Goal: Transaction & Acquisition: Obtain resource

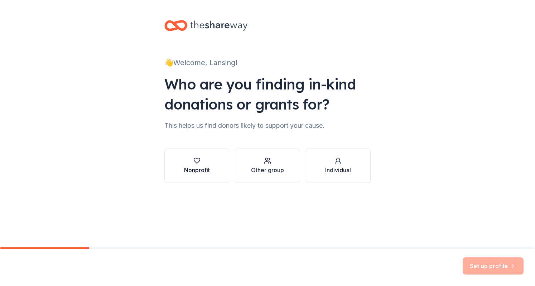
click at [206, 171] on div "Nonprofit" at bounding box center [197, 170] width 26 height 9
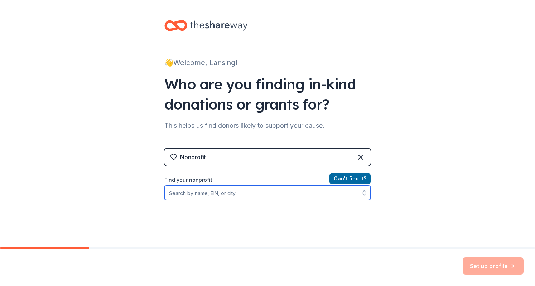
click at [218, 193] on input "Find your nonprofit" at bounding box center [267, 193] width 206 height 14
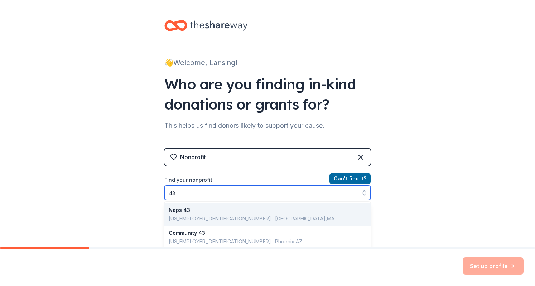
type input "4"
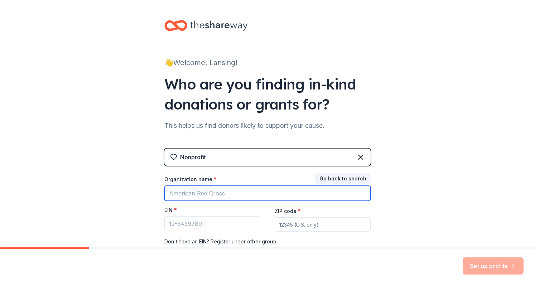
click at [188, 196] on input "Organization name *" at bounding box center [267, 193] width 206 height 15
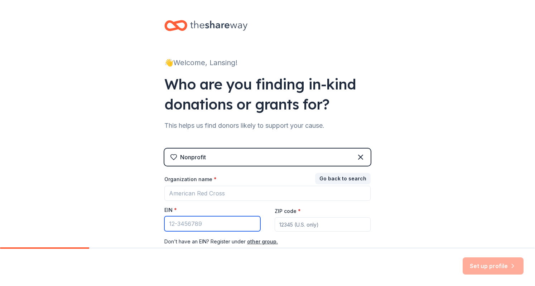
click at [185, 227] on input "EIN *" at bounding box center [212, 223] width 96 height 15
type input "84-4303031"
click at [288, 242] on div "Don ' t have an EIN? Register under other group." at bounding box center [267, 241] width 206 height 9
click at [300, 223] on input "ZIP code *" at bounding box center [323, 224] width 96 height 14
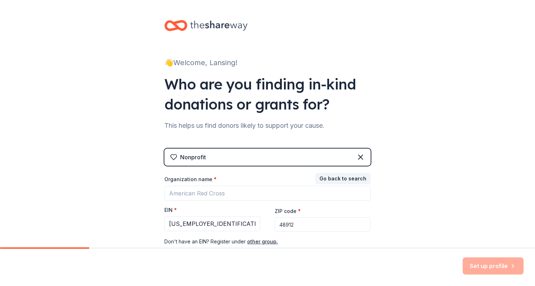
scroll to position [47, 0]
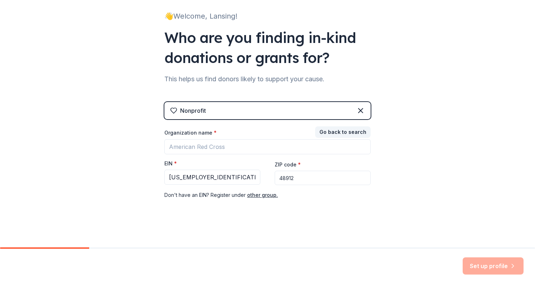
type input "48912"
click at [425, 184] on div "👋 Welcome, Lansing! Who are you finding in-kind donations or grants for? This h…" at bounding box center [267, 100] width 535 height 295
drag, startPoint x: 239, startPoint y: 154, endPoint x: 220, endPoint y: 149, distance: 20.3
click at [220, 149] on div "Organization name * EIN * 84-4303031 ZIP code * 48912 Don ' t have an EIN? Regi…" at bounding box center [267, 164] width 206 height 70
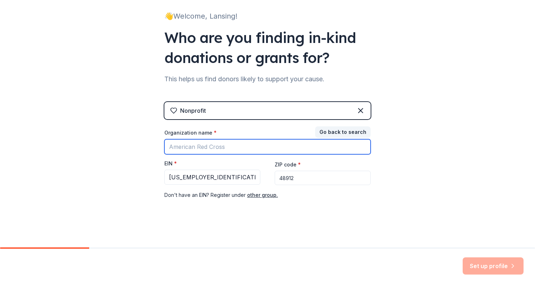
click at [220, 149] on input "Organization name *" at bounding box center [267, 146] width 206 height 15
type input "Lansing Roller Derby"
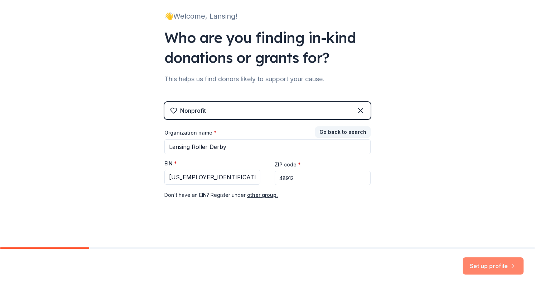
click at [485, 269] on button "Set up profile" at bounding box center [492, 265] width 61 height 17
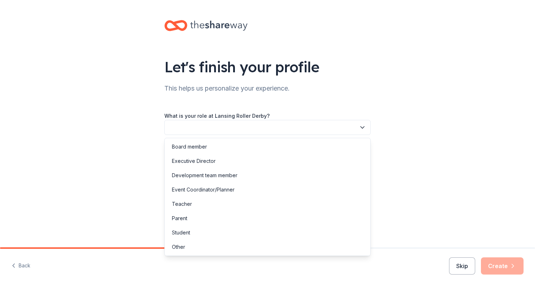
click at [207, 123] on button "button" at bounding box center [267, 127] width 206 height 15
click at [194, 174] on div "Development team member" at bounding box center [204, 175] width 65 height 9
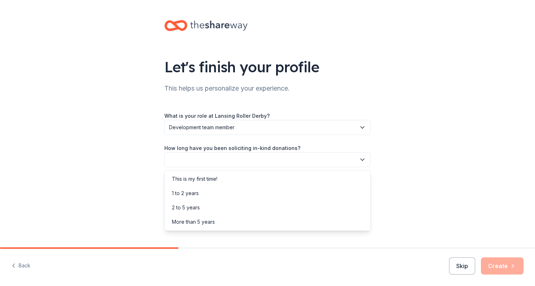
click at [178, 154] on button "button" at bounding box center [267, 159] width 206 height 15
click at [188, 193] on div "1 to 2 years" at bounding box center [185, 193] width 27 height 9
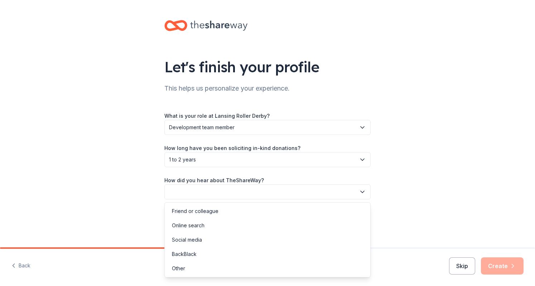
click at [205, 193] on button "button" at bounding box center [267, 191] width 206 height 15
click at [197, 226] on div "Online search" at bounding box center [188, 225] width 33 height 9
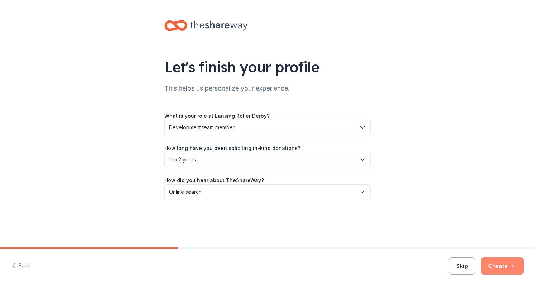
click at [493, 273] on button "Create" at bounding box center [502, 265] width 43 height 17
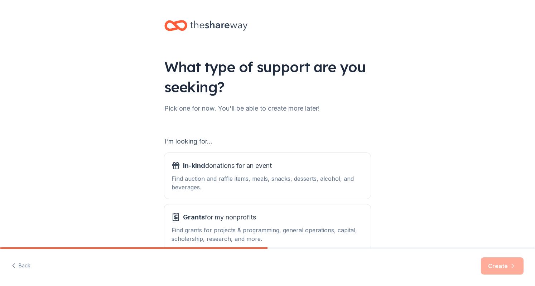
scroll to position [42, 0]
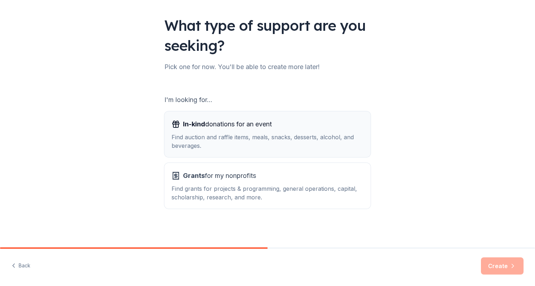
click at [200, 137] on div "Find auction and raffle items, meals, snacks, desserts, alcohol, and beverages." at bounding box center [267, 141] width 192 height 17
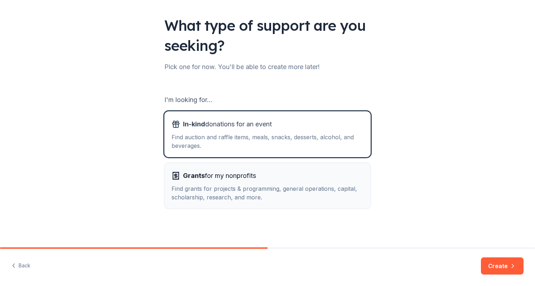
click at [219, 185] on div "Find grants for projects & programming, general operations, capital, scholarshi…" at bounding box center [267, 192] width 192 height 17
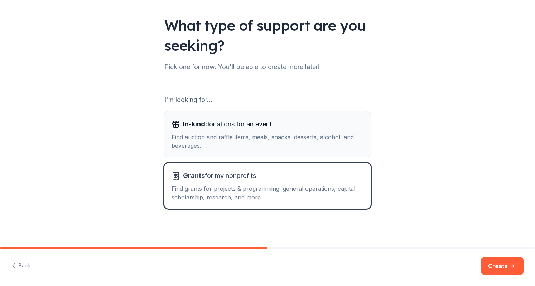
click at [255, 149] on div "Find auction and raffle items, meals, snacks, desserts, alcohol, and beverages." at bounding box center [267, 141] width 192 height 17
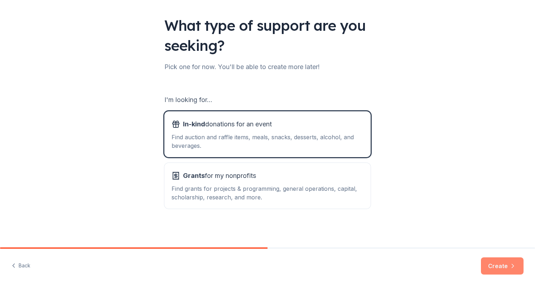
click at [486, 263] on button "Create" at bounding box center [502, 265] width 43 height 17
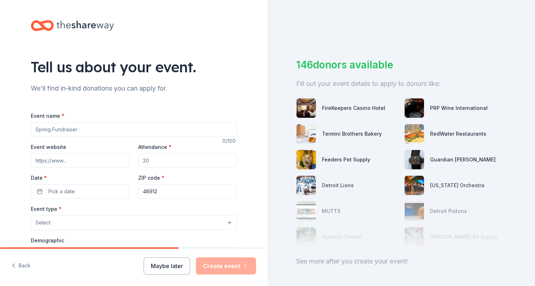
click at [58, 128] on input "Event name *" at bounding box center [134, 129] width 206 height 14
click at [23, 270] on button "Back" at bounding box center [20, 265] width 19 height 15
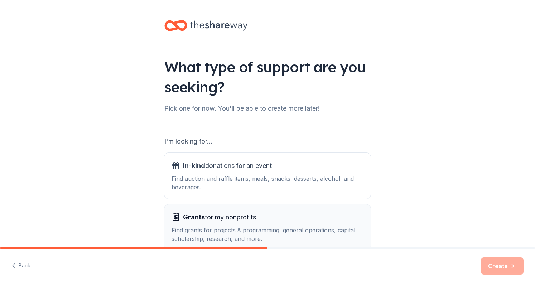
click at [241, 223] on div "Grants for my nonprofits Find grants for projects & programming, general operat…" at bounding box center [267, 227] width 192 height 31
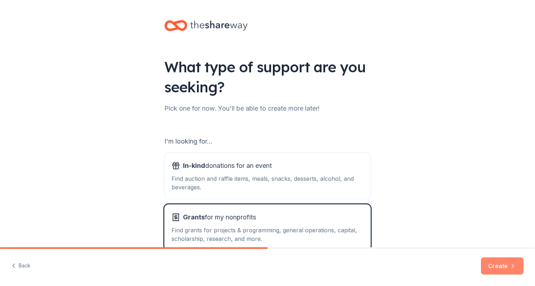
click at [511, 271] on button "Create" at bounding box center [502, 265] width 43 height 17
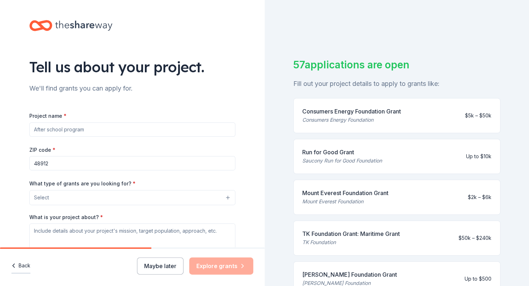
click at [16, 273] on button "Back" at bounding box center [20, 265] width 19 height 15
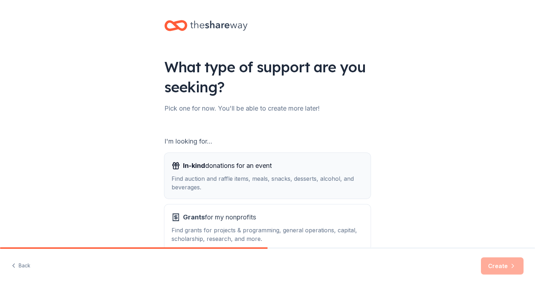
click at [216, 177] on div "Find auction and raffle items, meals, snacks, desserts, alcohol, and beverages." at bounding box center [267, 182] width 192 height 17
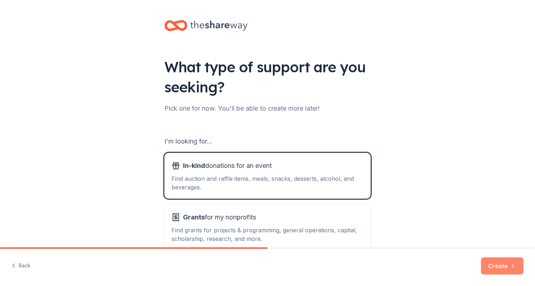
click at [492, 267] on button "Create" at bounding box center [502, 265] width 43 height 17
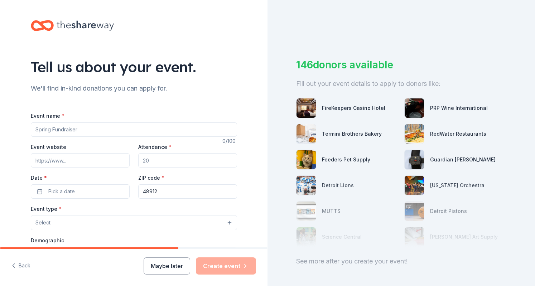
click at [52, 131] on input "Event name *" at bounding box center [134, 129] width 206 height 14
type input "The Skate Wars"
click at [49, 163] on input "Event website" at bounding box center [80, 160] width 99 height 14
click at [39, 170] on div "Event website Attendance * Date * Pick a date ZIP code * 48912" at bounding box center [134, 170] width 206 height 56
click at [54, 160] on input "Event website" at bounding box center [80, 160] width 99 height 14
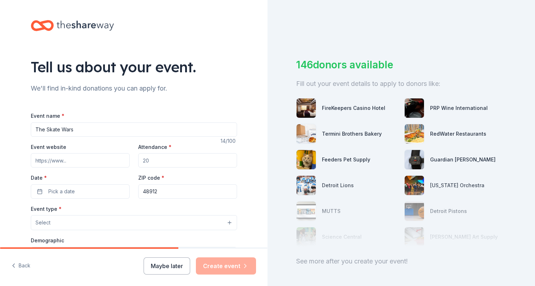
paste input "https://theskatewars.com/"
type input "https://theskatewars.com/"
click at [155, 166] on input "Attendance *" at bounding box center [187, 160] width 99 height 14
type input "1000"
click at [68, 191] on span "Pick a date" at bounding box center [61, 191] width 26 height 9
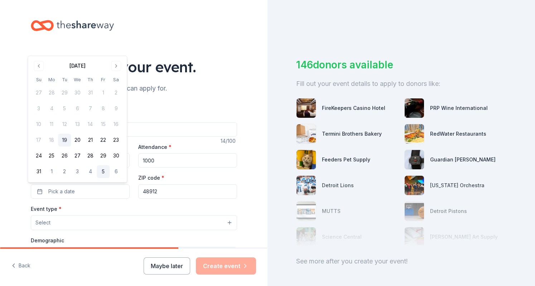
click at [105, 170] on button "5" at bounding box center [103, 171] width 13 height 13
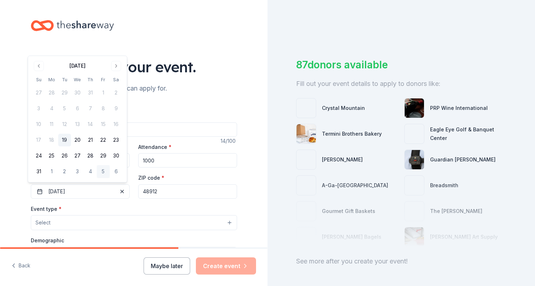
click at [54, 215] on button "Select" at bounding box center [134, 222] width 206 height 15
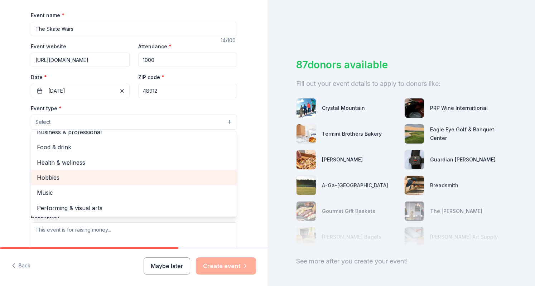
scroll to position [101, 0]
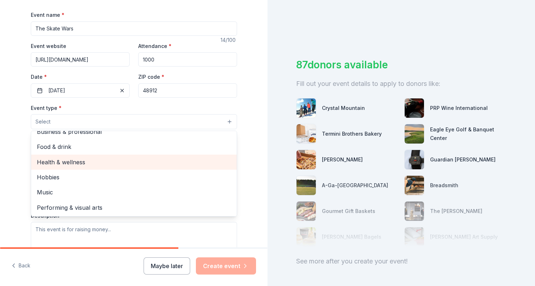
click at [79, 162] on span "Health & wellness" at bounding box center [134, 161] width 194 height 9
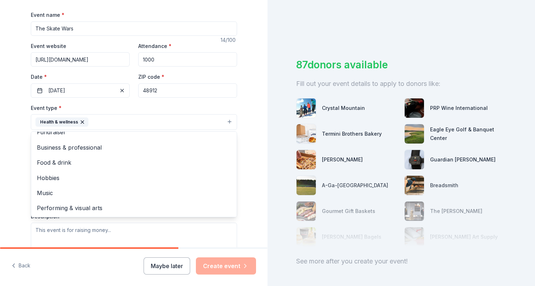
click at [10, 143] on div "Tell us about your event. We'll find in-kind donations you can apply for. Event…" at bounding box center [133, 137] width 267 height 477
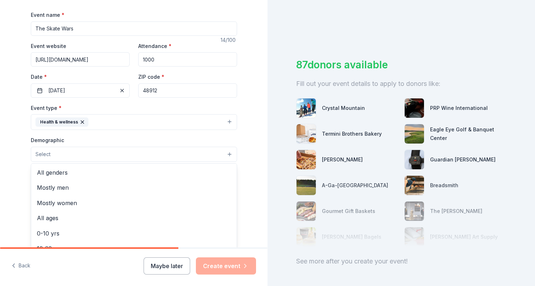
click at [62, 159] on button "Select" at bounding box center [134, 154] width 206 height 15
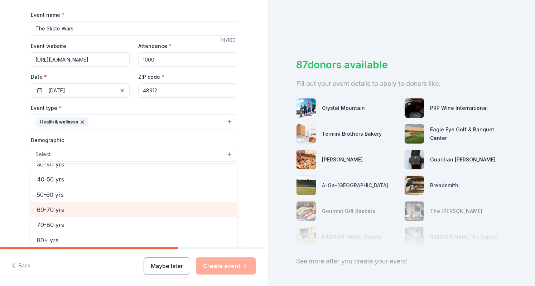
scroll to position [0, 0]
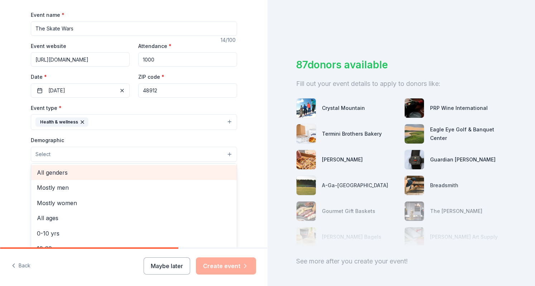
click at [56, 168] on span "All genders" at bounding box center [134, 172] width 194 height 9
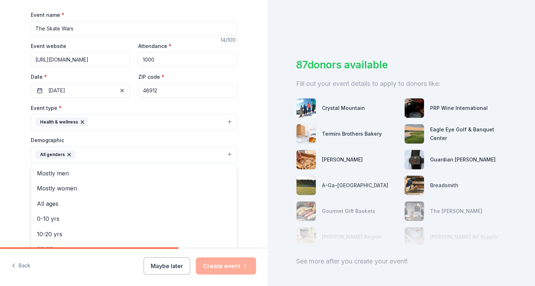
click at [22, 168] on div "Tell us about your event. We'll find in-kind donations you can apply for. Event…" at bounding box center [133, 138] width 229 height 478
click at [96, 154] on button "All genders" at bounding box center [134, 155] width 206 height 16
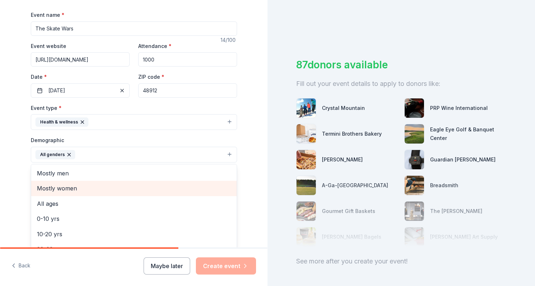
click at [69, 187] on span "Mostly women" at bounding box center [134, 188] width 194 height 9
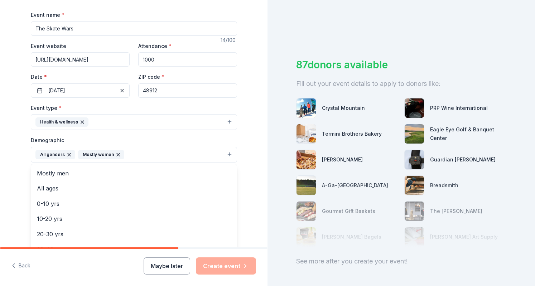
click at [147, 152] on button "All genders Mostly women" at bounding box center [134, 155] width 206 height 16
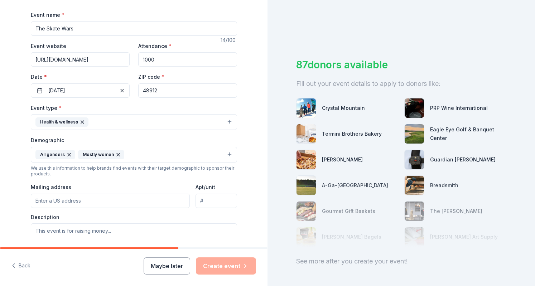
click at [135, 159] on button "All genders Mostly women" at bounding box center [134, 155] width 206 height 16
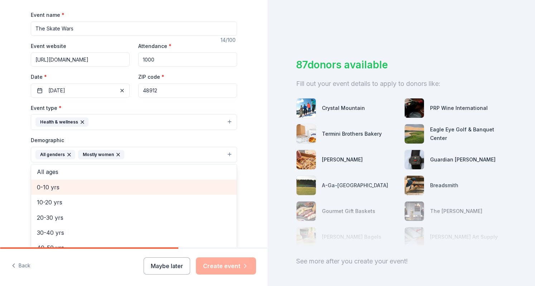
scroll to position [17, 0]
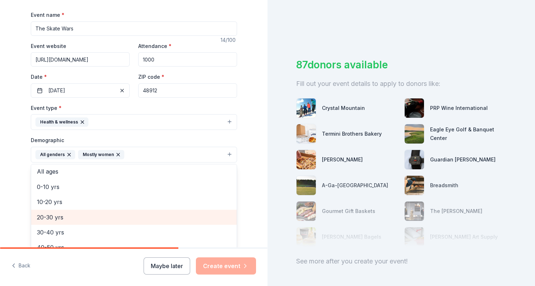
click at [57, 213] on span "20-30 yrs" at bounding box center [134, 217] width 194 height 9
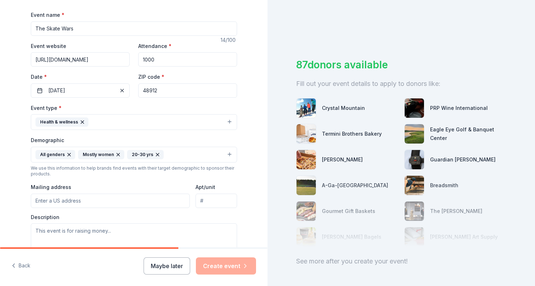
click at [170, 154] on button "All genders Mostly women 20-30 yrs" at bounding box center [134, 155] width 206 height 16
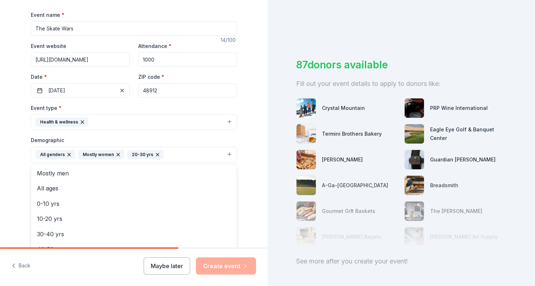
click at [182, 159] on button "All genders Mostly women 20-30 yrs" at bounding box center [134, 155] width 206 height 16
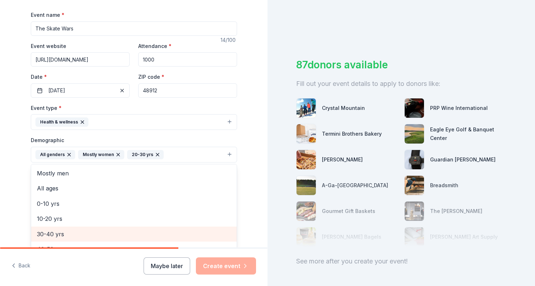
click at [56, 229] on span "30-40 yrs" at bounding box center [134, 233] width 194 height 9
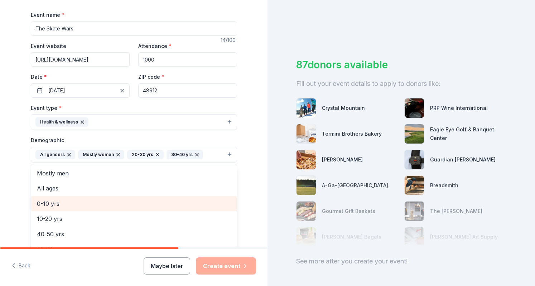
scroll to position [54, 0]
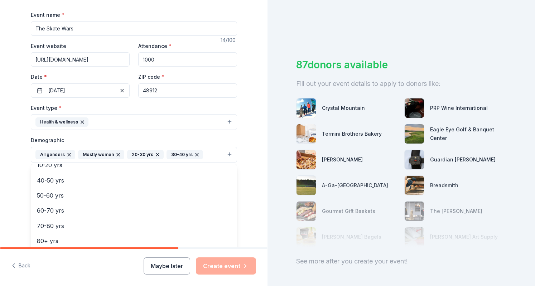
click at [4, 180] on div "Tell us about your event. We'll find in-kind donations you can apply for. Event…" at bounding box center [133, 138] width 267 height 478
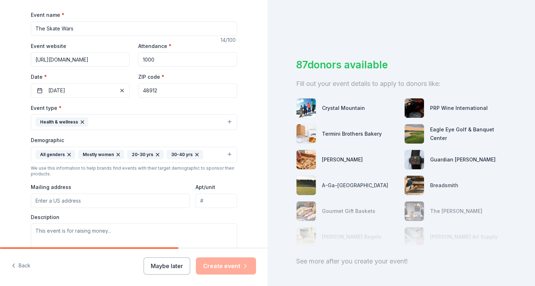
click at [60, 204] on input "Mailing address" at bounding box center [110, 201] width 159 height 14
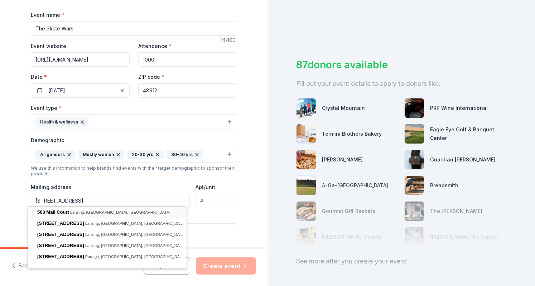
type input "503 Mall Court, Lansing, MI, 48912"
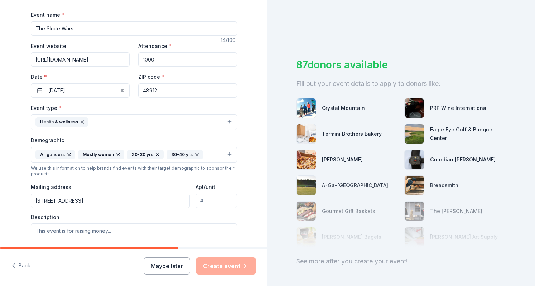
click at [217, 202] on input "Apt/unit" at bounding box center [215, 201] width 41 height 14
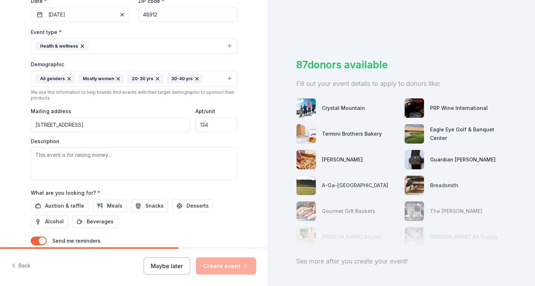
scroll to position [178, 0]
type input "134"
click at [75, 154] on textarea at bounding box center [134, 163] width 206 height 32
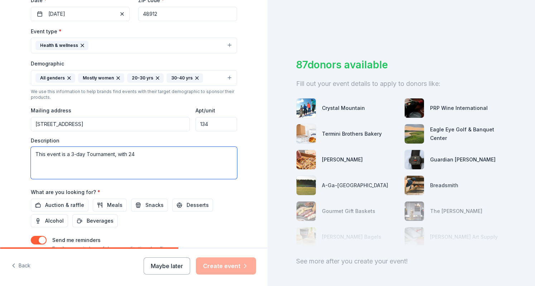
click at [84, 152] on textarea "This event is a 3-day Tournament, with 24" at bounding box center [134, 163] width 206 height 32
drag, startPoint x: 32, startPoint y: 150, endPoint x: 174, endPoint y: 154, distance: 141.8
click at [174, 154] on textarea "This event is a 3-day Roller Derby Tournament, with 24" at bounding box center [134, 163] width 206 height 32
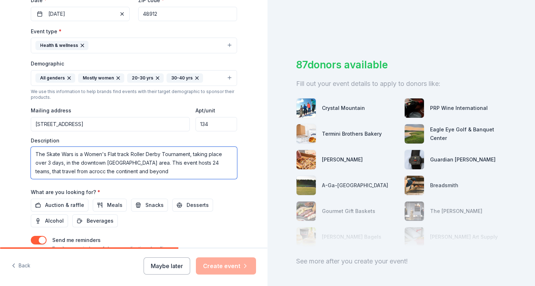
click at [53, 169] on textarea "The Skate Wars is a Women's Flat track Roller Derby Tournament, taking place ov…" at bounding box center [134, 163] width 206 height 32
click at [72, 170] on textarea "The Skate Wars is a Women's Flat track Roller Derby Tournament, taking place ov…" at bounding box center [134, 163] width 206 height 32
click at [164, 171] on textarea "The Skate Wars is a Women's Flat track Roller Derby Tournament, taking place ov…" at bounding box center [134, 163] width 206 height 32
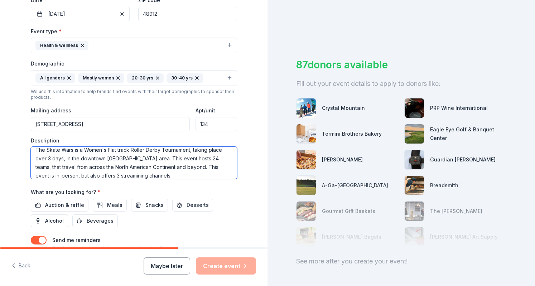
click at [105, 176] on textarea "The Skate Wars is a Women's Flat track Roller Derby Tournament, taking place ov…" at bounding box center [134, 163] width 206 height 32
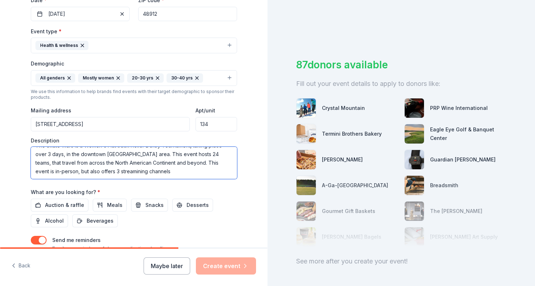
click at [105, 176] on textarea "The Skate Wars is a Women's Flat track Roller Derby Tournament, taking place ov…" at bounding box center [134, 163] width 206 height 32
click at [150, 170] on textarea "The Skate Wars is a Women's Flat track Roller Derby Tournament, taking place ov…" at bounding box center [134, 163] width 206 height 32
click at [92, 169] on textarea "The Skate Wars is a Women's Flat track Roller Derby Tournament, taking place ov…" at bounding box center [134, 163] width 206 height 32
click at [218, 168] on textarea "The Skate Wars is a Women's Flat track Roller Derby Tournament, taking place ov…" at bounding box center [134, 163] width 206 height 32
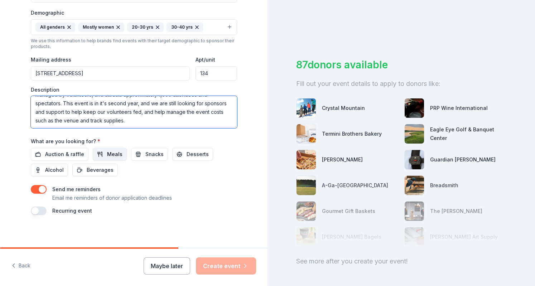
type textarea "The Skate Wars is a Women's Flat track Roller Derby Tournament, taking place ov…"
click at [107, 153] on span "Meals" at bounding box center [114, 154] width 15 height 9
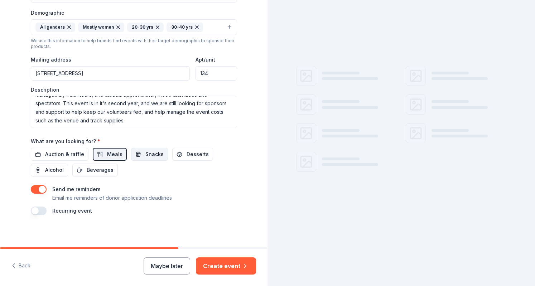
click at [145, 151] on span "Snacks" at bounding box center [154, 154] width 18 height 9
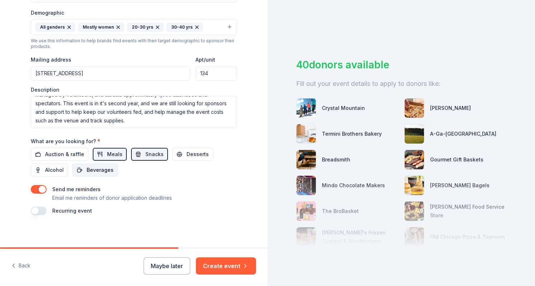
click at [79, 172] on button "Beverages" at bounding box center [94, 170] width 45 height 13
click at [57, 150] on span "Auction & raffle" at bounding box center [64, 154] width 39 height 9
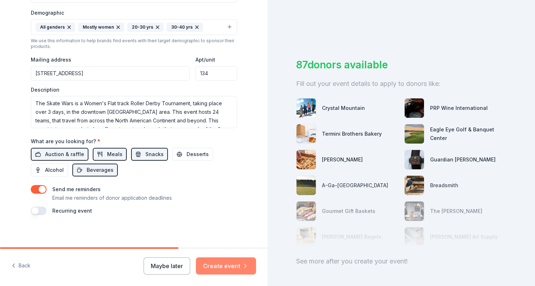
click at [231, 272] on button "Create event" at bounding box center [226, 265] width 60 height 17
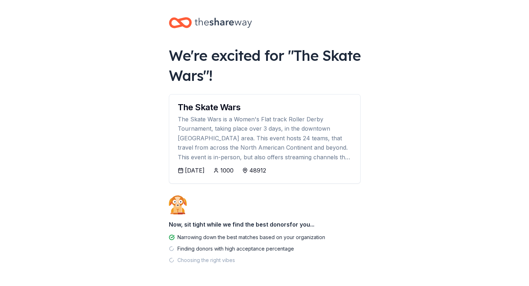
scroll to position [25, 0]
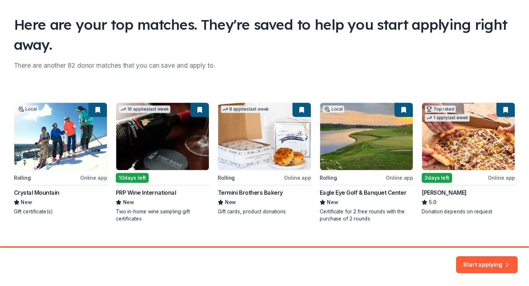
scroll to position [53, 0]
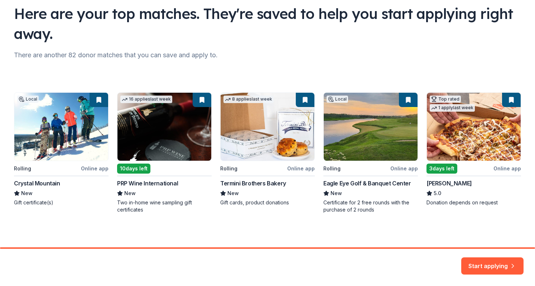
click at [480, 118] on div "Local Rolling Online app Crystal Mountain New Gift certificate(s) 16 applies la…" at bounding box center [267, 152] width 507 height 121
click at [497, 258] on button "Start applying" at bounding box center [492, 261] width 62 height 17
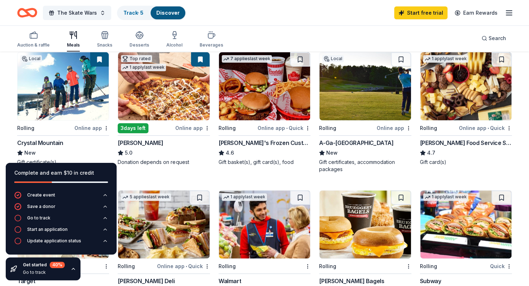
scroll to position [84, 0]
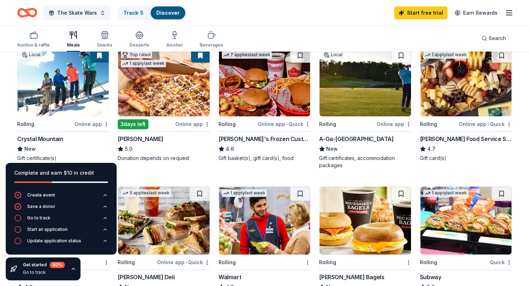
click at [142, 95] on img at bounding box center [163, 82] width 91 height 68
click at [469, 103] on img at bounding box center [466, 82] width 91 height 68
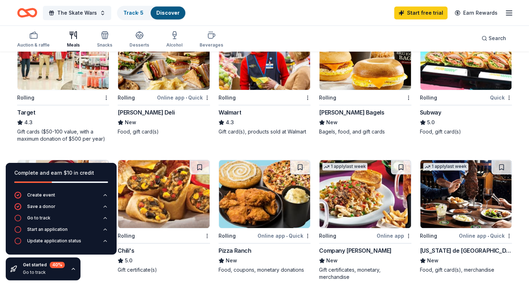
scroll to position [252, 0]
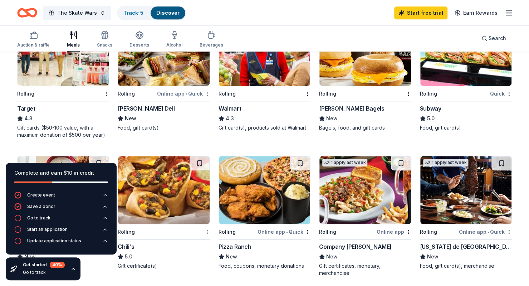
click at [101, 77] on img at bounding box center [63, 52] width 91 height 68
drag, startPoint x: 224, startPoint y: 155, endPoint x: 228, endPoint y: -31, distance: 185.5
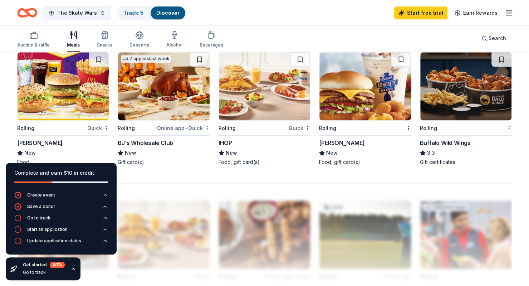
scroll to position [503, 0]
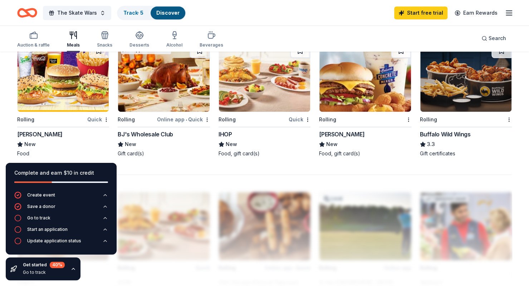
click at [24, 80] on img at bounding box center [63, 78] width 91 height 68
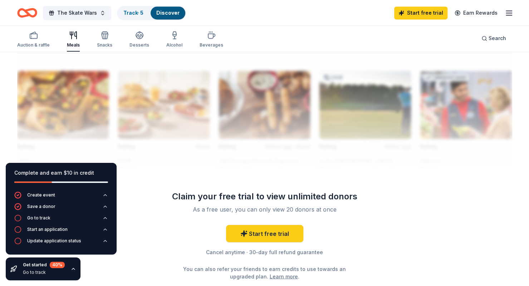
scroll to position [624, 0]
click at [44, 39] on div "button" at bounding box center [33, 35] width 33 height 9
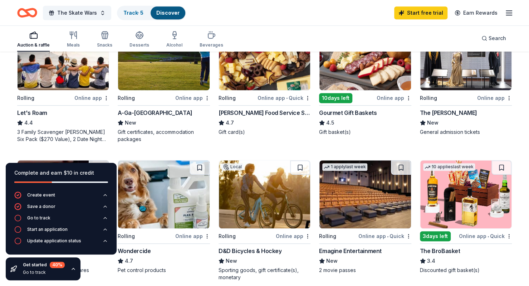
scroll to position [250, 0]
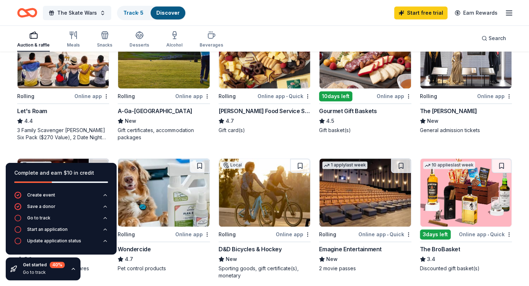
click at [387, 71] on img at bounding box center [365, 54] width 91 height 68
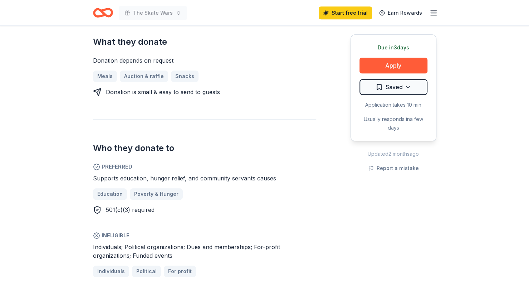
scroll to position [309, 0]
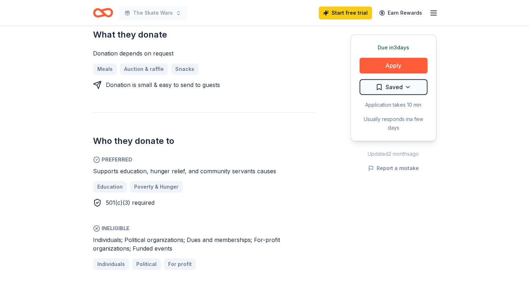
click at [68, 159] on div "Due in 3 days Share Casey's 5.0 • 3 reviews 1 apply last week approval rate don…" at bounding box center [264, 287] width 529 height 1141
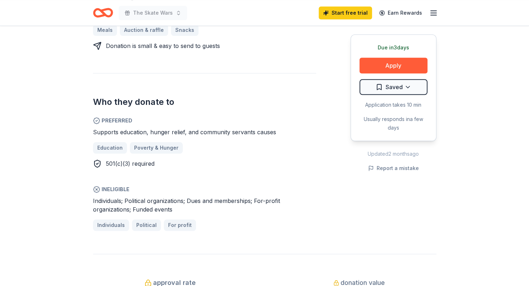
scroll to position [350, 0]
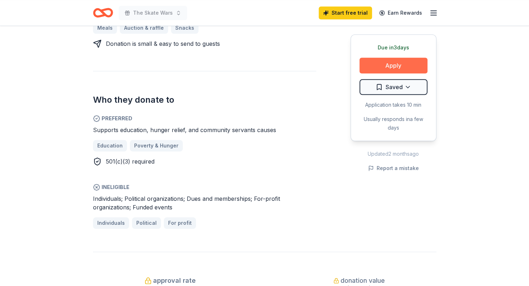
click at [396, 62] on button "Apply" at bounding box center [394, 66] width 68 height 16
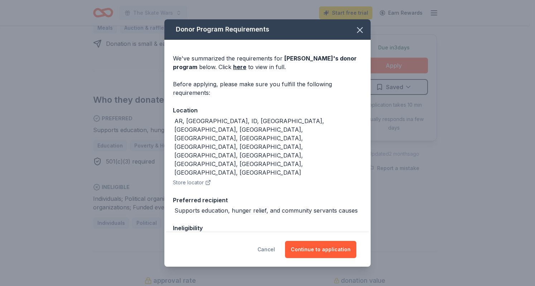
click at [275, 246] on button "Cancel" at bounding box center [266, 249] width 18 height 17
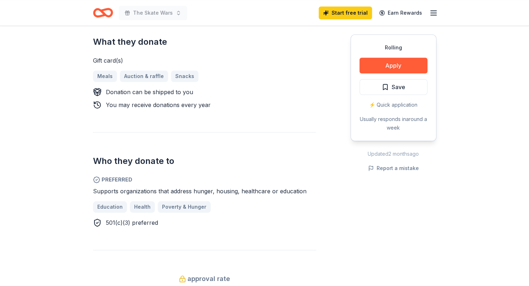
scroll to position [311, 0]
click at [403, 62] on button "Apply" at bounding box center [394, 66] width 68 height 16
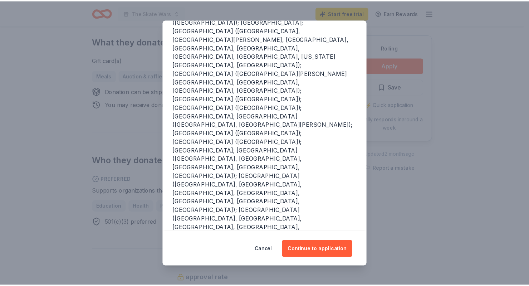
scroll to position [120, 0]
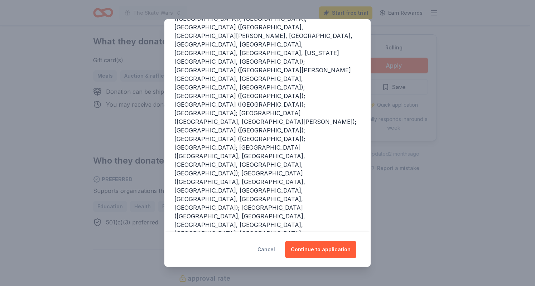
click at [271, 248] on button "Cancel" at bounding box center [266, 249] width 18 height 17
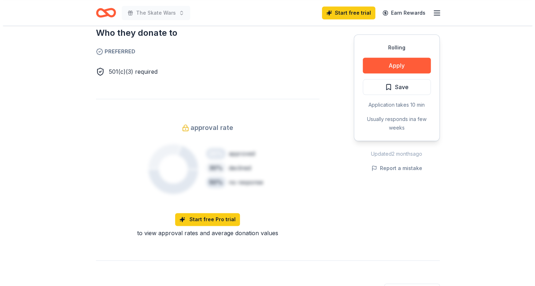
scroll to position [406, 0]
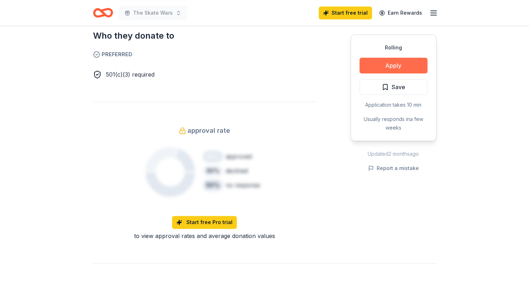
click at [390, 65] on button "Apply" at bounding box center [394, 66] width 68 height 16
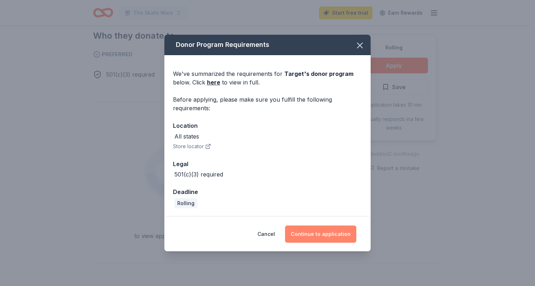
click at [330, 237] on button "Continue to application" at bounding box center [320, 233] width 71 height 17
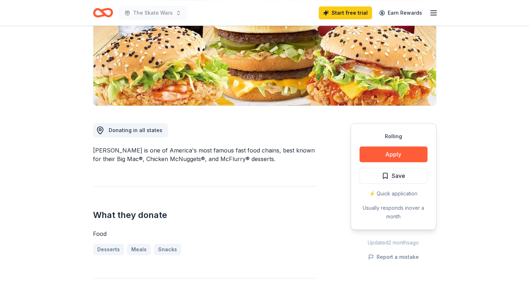
scroll to position [112, 0]
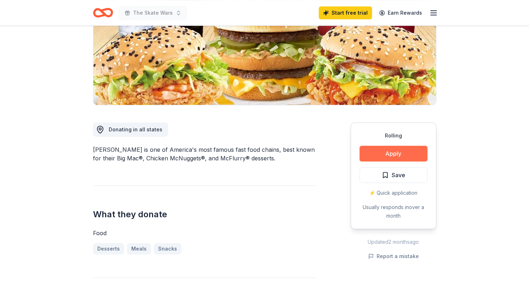
click at [408, 146] on button "Apply" at bounding box center [394, 154] width 68 height 16
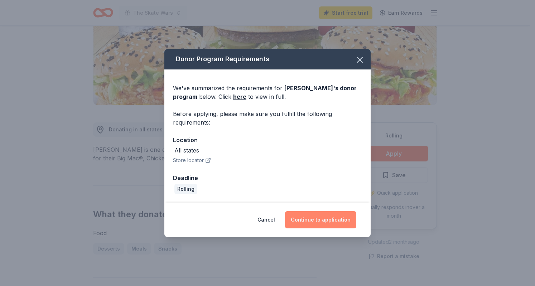
click at [337, 228] on button "Continue to application" at bounding box center [320, 219] width 71 height 17
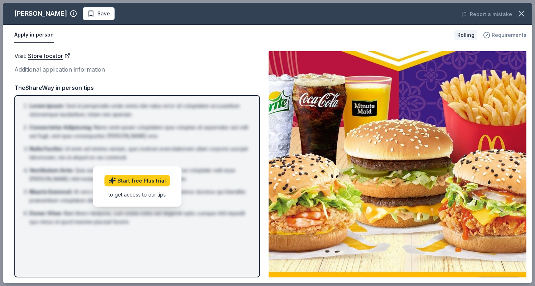
click at [509, 36] on span "Requirements" at bounding box center [508, 35] width 35 height 9
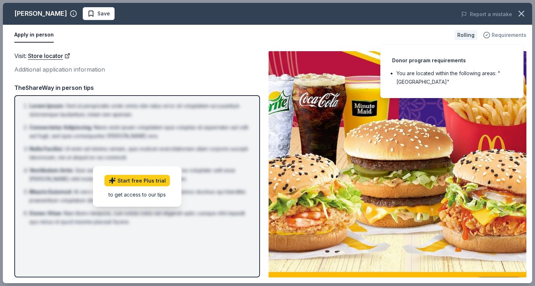
click at [509, 36] on span "Requirements" at bounding box center [508, 35] width 35 height 9
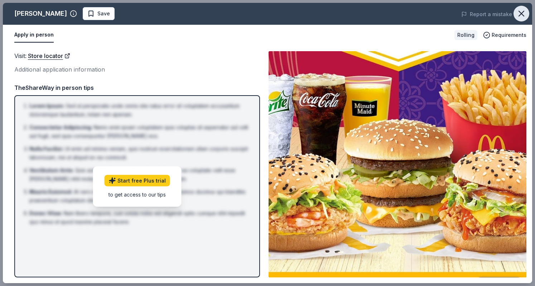
click at [528, 15] on button "button" at bounding box center [521, 14] width 16 height 16
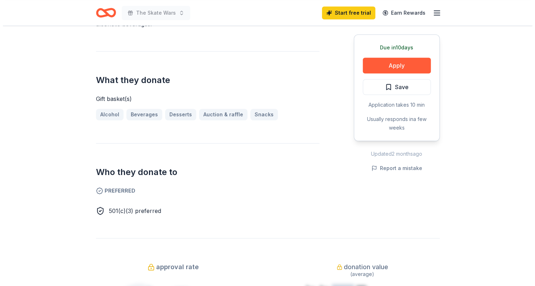
scroll to position [234, 0]
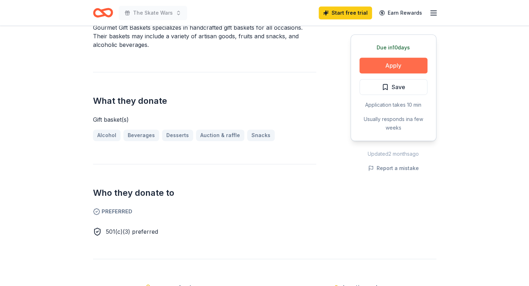
click at [407, 67] on button "Apply" at bounding box center [394, 66] width 68 height 16
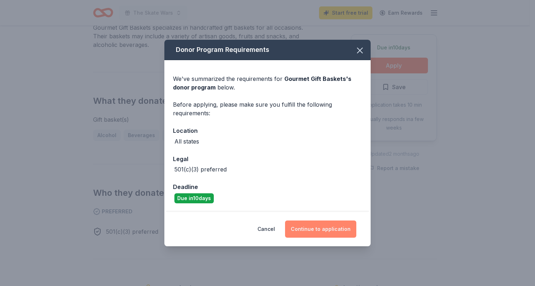
click at [337, 232] on button "Continue to application" at bounding box center [320, 228] width 71 height 17
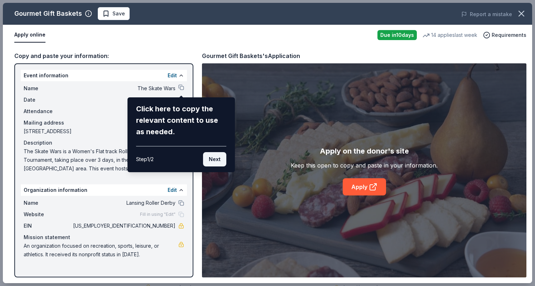
click at [220, 161] on button "Next" at bounding box center [214, 159] width 23 height 14
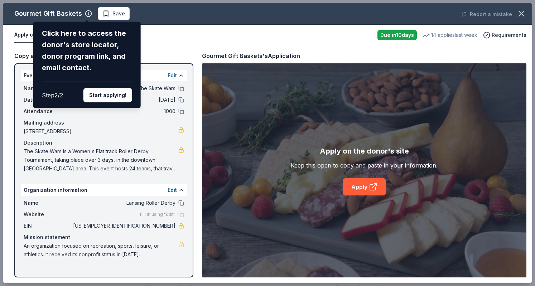
click at [365, 190] on div "Gourmet Gift Baskets Click here to access the donor's store locator, donor prog…" at bounding box center [267, 143] width 529 height 280
click at [377, 183] on div "Gourmet Gift Baskets Click here to access the donor's store locator, donor prog…" at bounding box center [267, 143] width 529 height 280
click at [369, 191] on div "Gourmet Gift Baskets Click here to access the donor's store locator, donor prog…" at bounding box center [267, 143] width 529 height 280
click at [373, 187] on div "Gourmet Gift Baskets Click here to access the donor's store locator, donor prog…" at bounding box center [267, 143] width 529 height 280
click at [370, 150] on div "Gourmet Gift Baskets Click here to access the donor's store locator, donor prog…" at bounding box center [267, 143] width 529 height 280
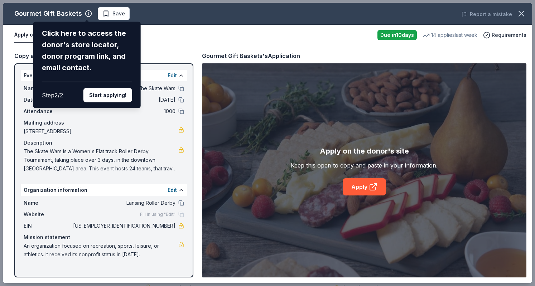
click at [304, 160] on div "Gourmet Gift Baskets Click here to access the donor's store locator, donor prog…" at bounding box center [267, 143] width 529 height 280
click at [106, 91] on button "Start applying!" at bounding box center [107, 95] width 49 height 14
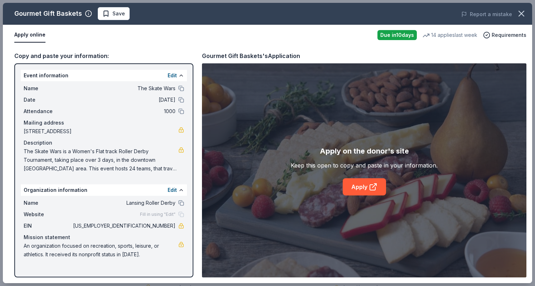
click at [373, 198] on div "Gourmet Gift Baskets Save Report a mistake Apply online Due in 10 days 14 appli…" at bounding box center [267, 143] width 529 height 280
click at [361, 191] on link "Apply" at bounding box center [364, 186] width 43 height 17
drag, startPoint x: 145, startPoint y: 252, endPoint x: 57, endPoint y: 244, distance: 88.1
click at [57, 244] on span "An organization focused on recreation, sports, leisure, or athletics. It receiv…" at bounding box center [101, 250] width 155 height 17
drag, startPoint x: 23, startPoint y: 245, endPoint x: 146, endPoint y: 255, distance: 123.9
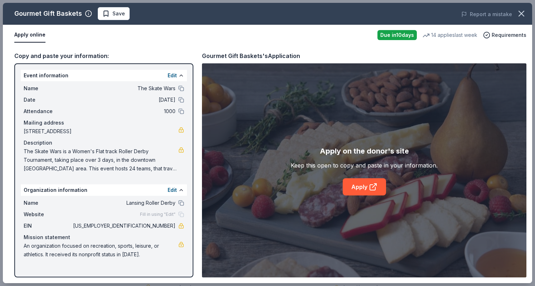
click at [146, 255] on div "Name Lansing Roller Derby Website Fill in using "Edit" EIN 84-4303031 Mission s…" at bounding box center [104, 229] width 166 height 66
